Goal: Communication & Community: Answer question/provide support

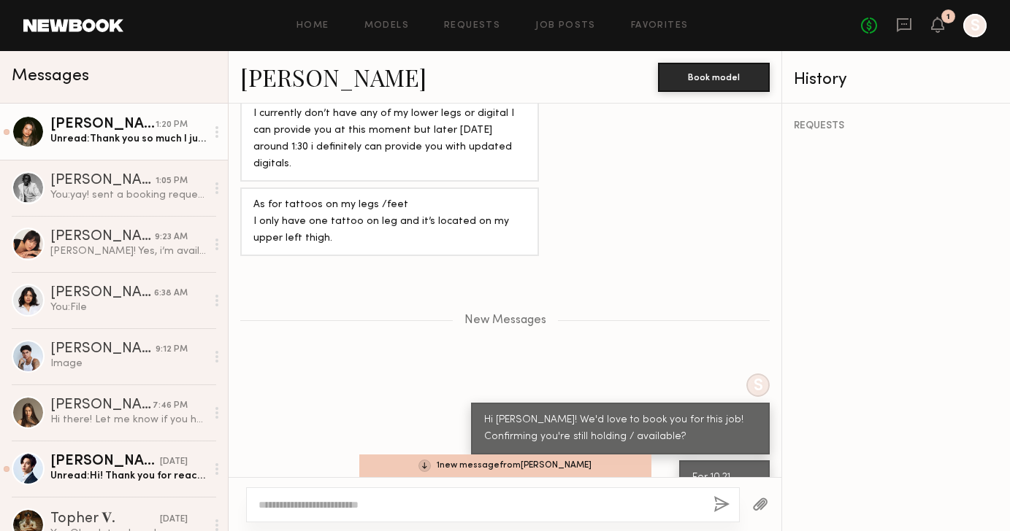
scroll to position [1255, 0]
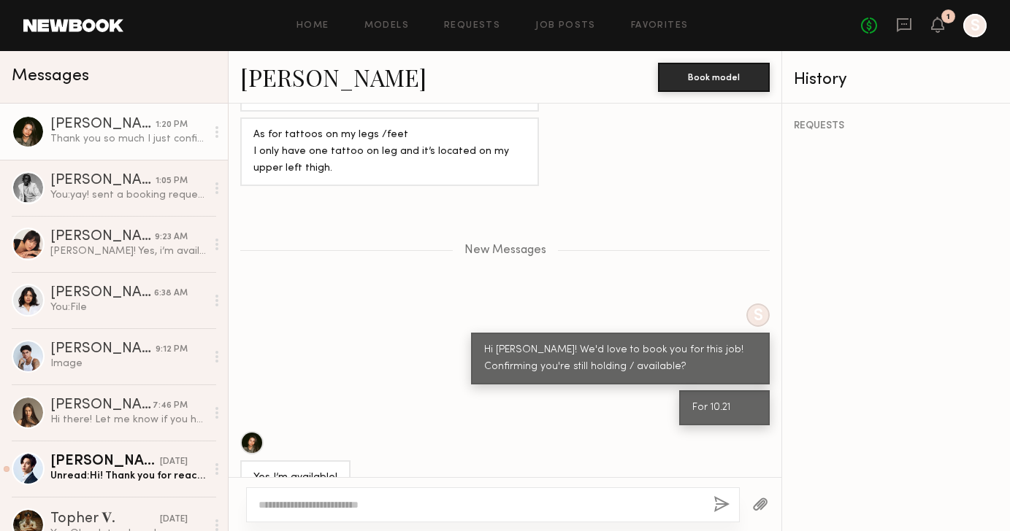
click at [223, 134] on div at bounding box center [217, 132] width 22 height 29
click at [193, 165] on div "Mark unread" at bounding box center [174, 161] width 106 height 33
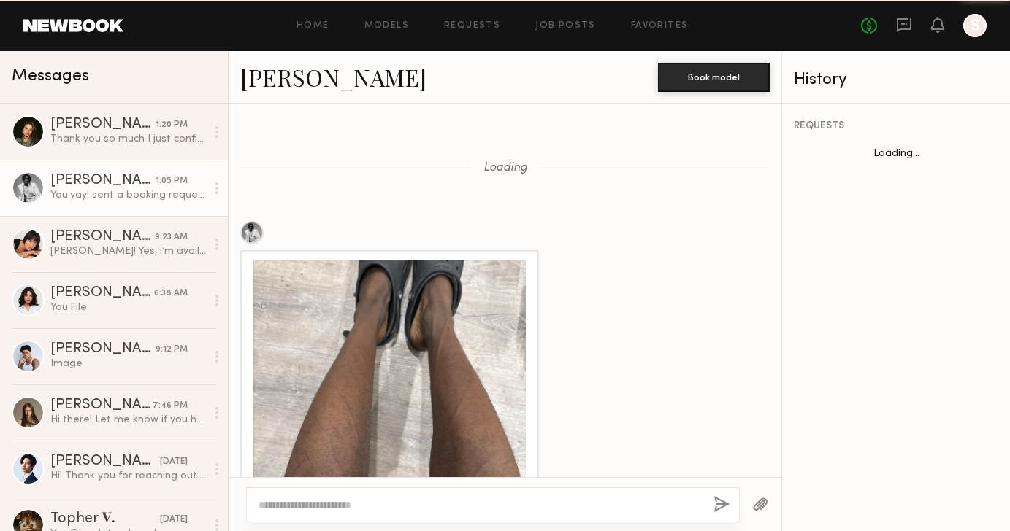
scroll to position [2114, 0]
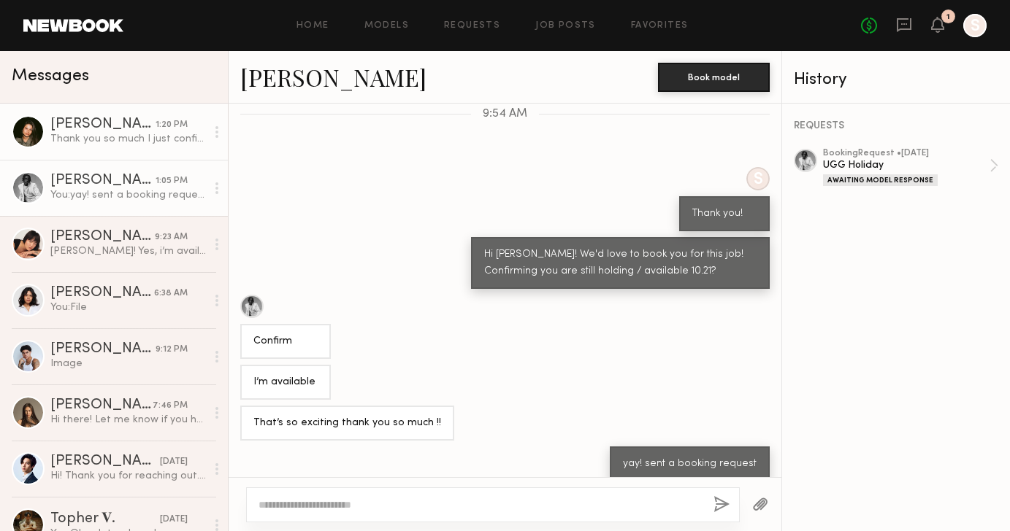
click at [118, 144] on div "Thank you so much I just confirmed the booking" at bounding box center [127, 139] width 155 height 14
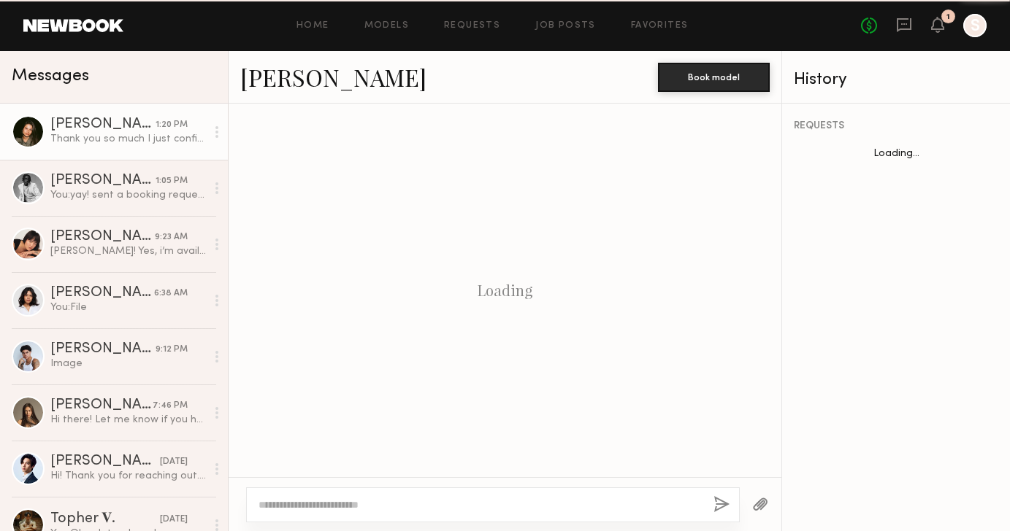
scroll to position [538, 0]
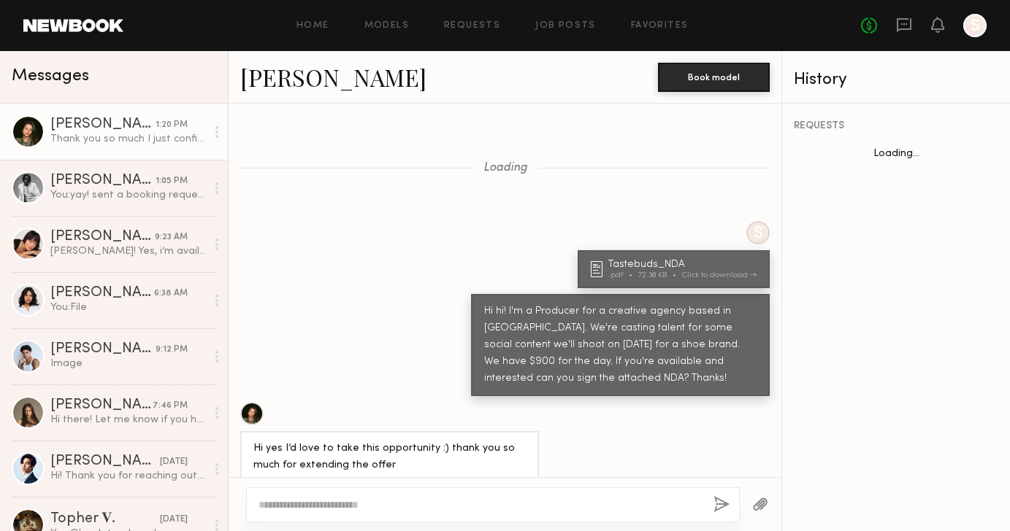
scroll to position [471, 0]
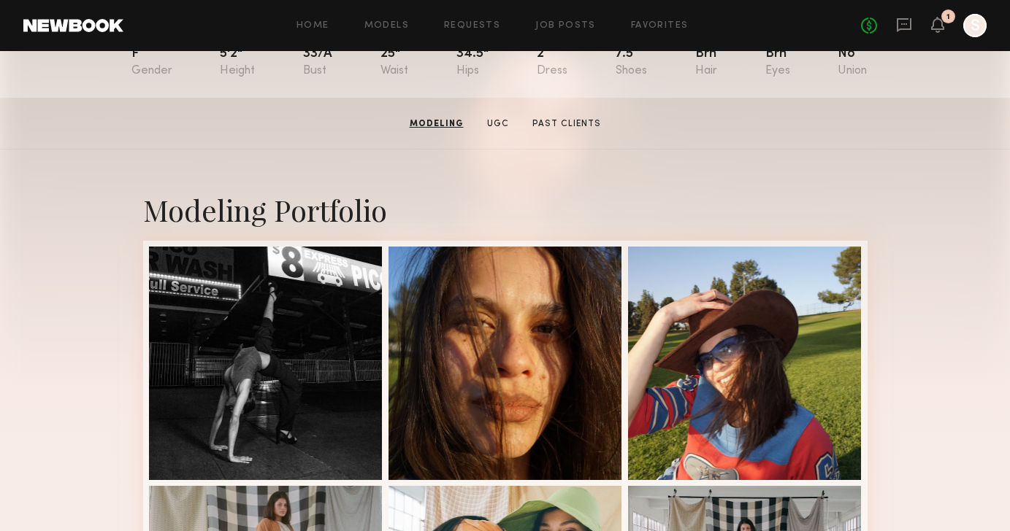
scroll to position [164, 0]
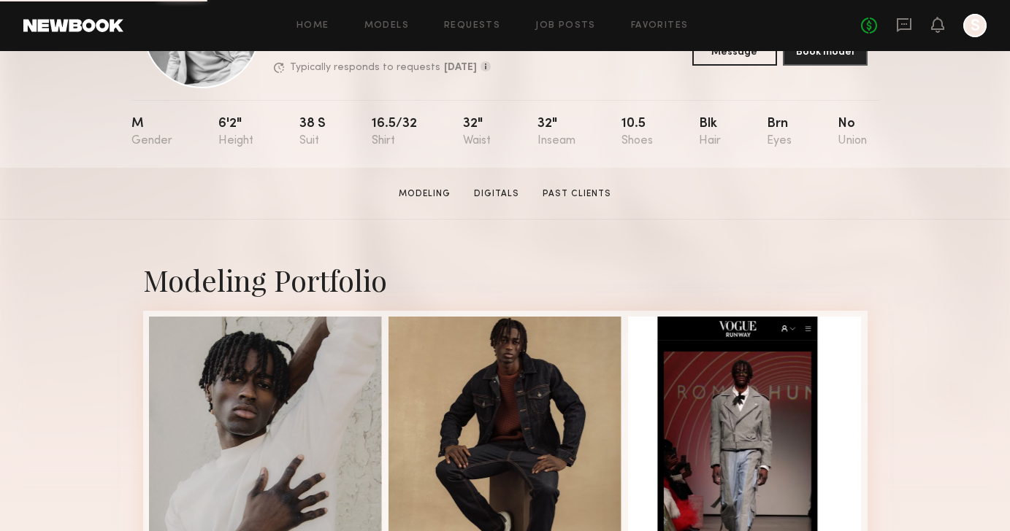
scroll to position [118, 0]
